Goal: Transaction & Acquisition: Purchase product/service

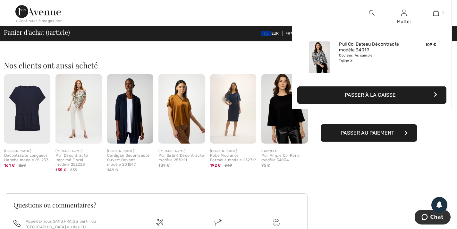
scroll to position [130, 0]
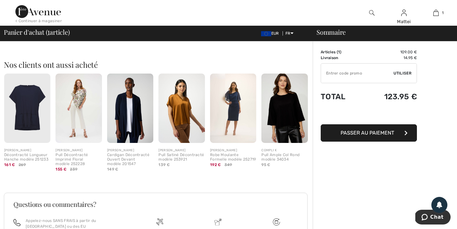
click at [184, 104] on img at bounding box center [181, 108] width 46 height 70
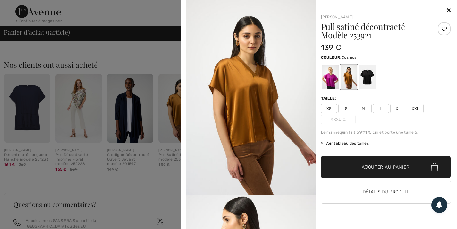
click at [331, 75] on div at bounding box center [330, 77] width 17 height 24
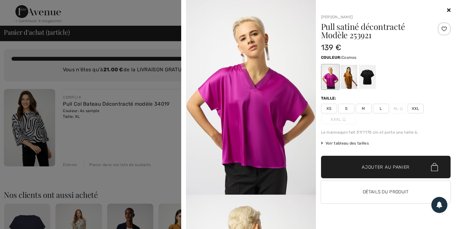
scroll to position [0, 0]
click at [448, 9] on icon at bounding box center [449, 9] width 4 height 5
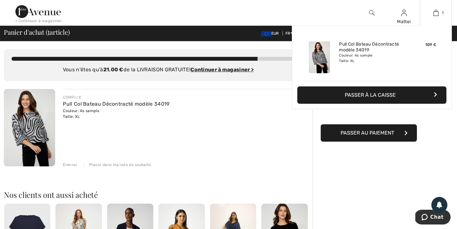
click at [423, 92] on button "Passer à la caisse" at bounding box center [371, 94] width 149 height 17
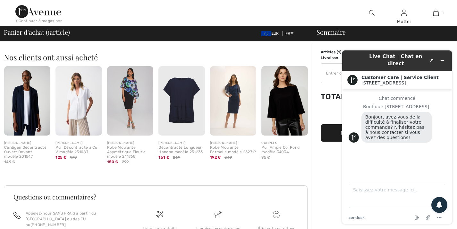
scroll to position [135, 0]
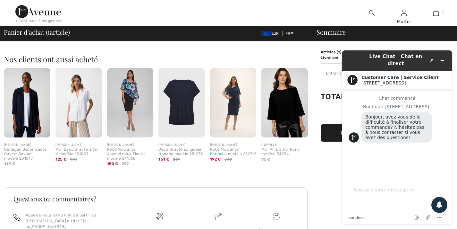
click at [235, 97] on img at bounding box center [233, 103] width 46 height 70
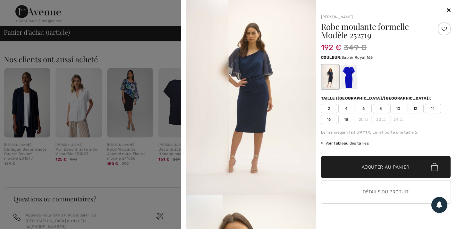
click at [348, 77] on div at bounding box center [348, 77] width 17 height 24
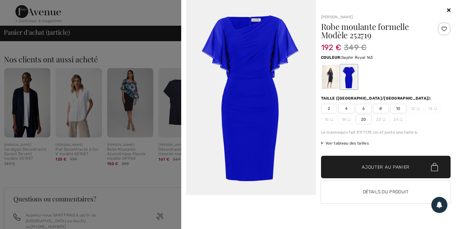
click at [448, 8] on icon at bounding box center [449, 9] width 4 height 5
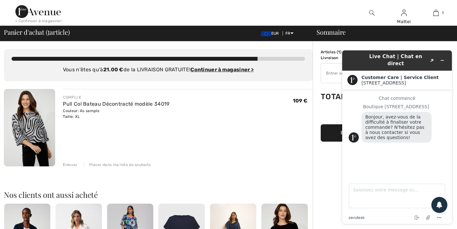
scroll to position [0, 0]
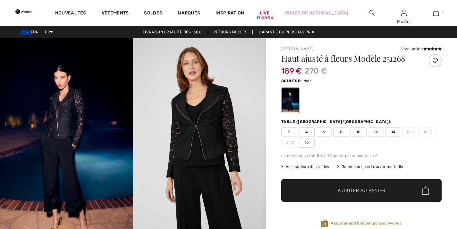
checkbox input "true"
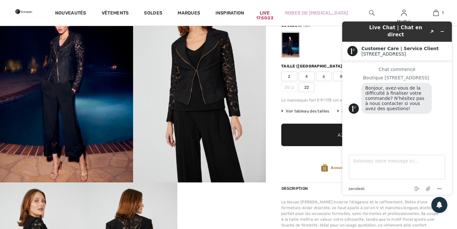
click at [327, 45] on div at bounding box center [361, 44] width 160 height 27
click at [432, 30] on icon "Popout" at bounding box center [431, 31] width 3 height 3
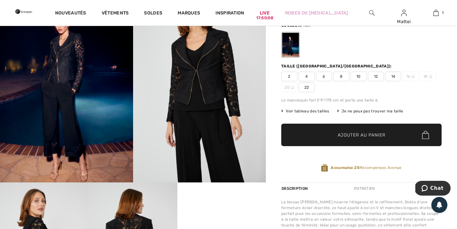
click at [394, 76] on span "14" at bounding box center [393, 76] width 16 height 10
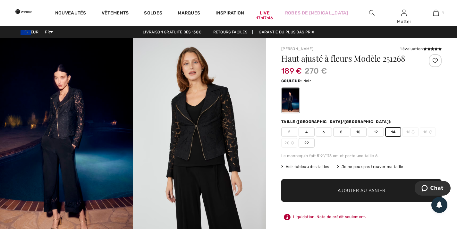
click at [368, 189] on span "Ajouter au panier" at bounding box center [362, 190] width 48 height 7
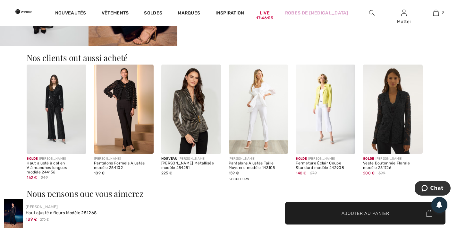
scroll to position [457, 0]
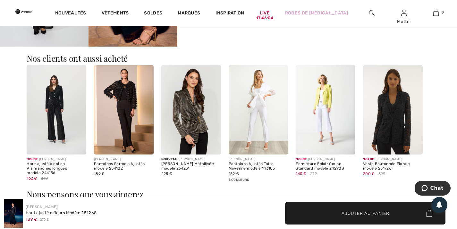
click at [256, 102] on img at bounding box center [259, 109] width 60 height 89
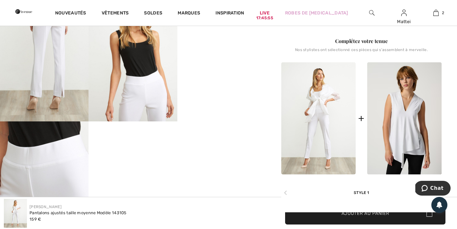
scroll to position [249, 0]
